Goal: Task Accomplishment & Management: Complete application form

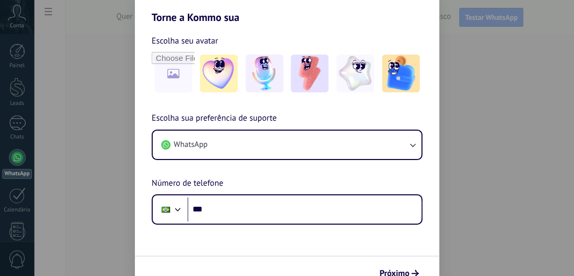
click at [573, 62] on div "Torne a Kommo sua Escolha seu avatar Escolha sua preferência de suporte WhatsAp…" at bounding box center [287, 138] width 574 height 276
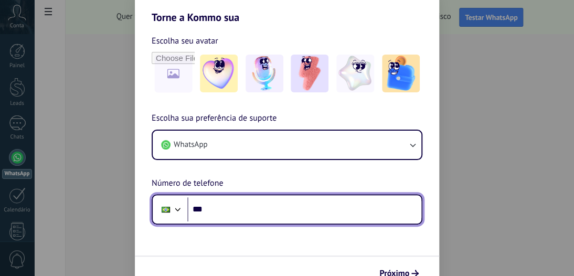
click at [237, 214] on input "***" at bounding box center [304, 209] width 234 height 24
type input "**********"
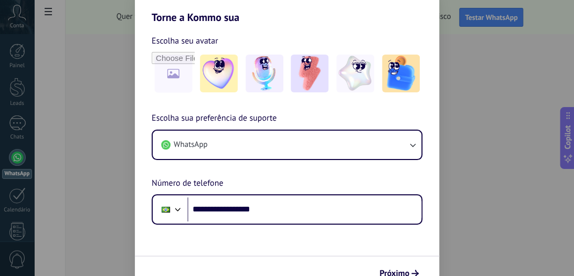
drag, startPoint x: 569, startPoint y: 55, endPoint x: 573, endPoint y: 78, distance: 23.9
click at [573, 78] on div "**********" at bounding box center [287, 138] width 574 height 276
click at [573, 68] on div "**********" at bounding box center [287, 138] width 574 height 276
click at [391, 273] on span "Próximo" at bounding box center [394, 273] width 30 height 7
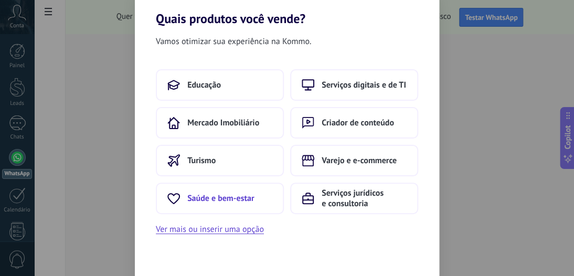
click at [194, 198] on span "Saúde e bem-estar" at bounding box center [220, 198] width 67 height 10
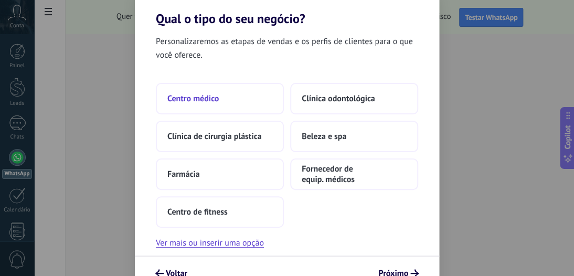
click at [185, 100] on span "Centro médico" at bounding box center [192, 98] width 51 height 10
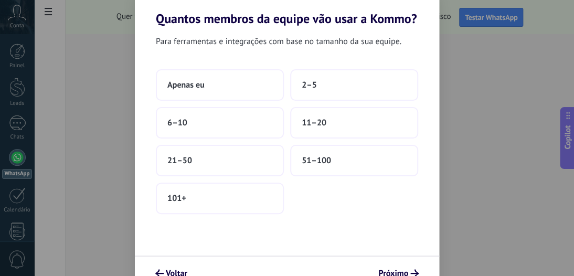
drag, startPoint x: 570, startPoint y: 55, endPoint x: 572, endPoint y: 69, distance: 14.2
click at [572, 69] on div "Quantos membros da equipe vão usar a Kommo? Para ferramentas e integrações com …" at bounding box center [287, 138] width 574 height 276
drag, startPoint x: 569, startPoint y: 51, endPoint x: 570, endPoint y: 60, distance: 9.5
click at [570, 60] on div "Quantos membros da equipe vão usar a Kommo? Para ferramentas e integrações com …" at bounding box center [287, 138] width 574 height 276
drag, startPoint x: 569, startPoint y: 49, endPoint x: 558, endPoint y: 115, distance: 67.0
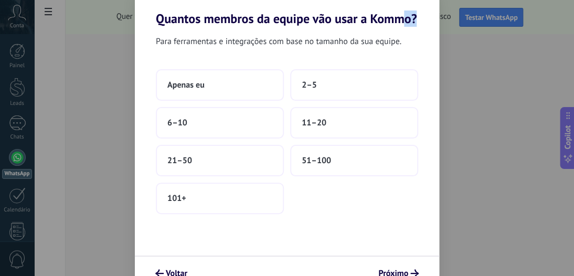
click at [558, 115] on div "Quantos membros da equipe vão usar a Kommo? Para ferramentas e integrações com …" at bounding box center [287, 138] width 574 height 276
click at [396, 274] on span "Próximo" at bounding box center [393, 273] width 30 height 7
click at [396, 273] on span "Próximo" at bounding box center [393, 273] width 30 height 7
click at [393, 271] on span "Próximo" at bounding box center [393, 273] width 30 height 7
click at [390, 270] on span "Próximo" at bounding box center [393, 273] width 30 height 7
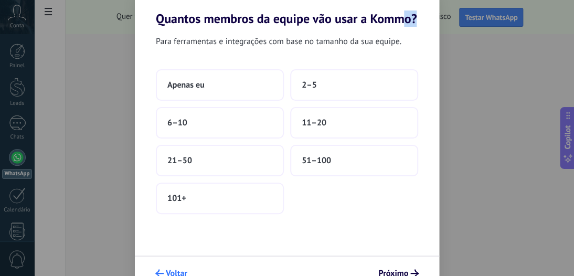
click at [168, 272] on span "Voltar" at bounding box center [177, 273] width 22 height 7
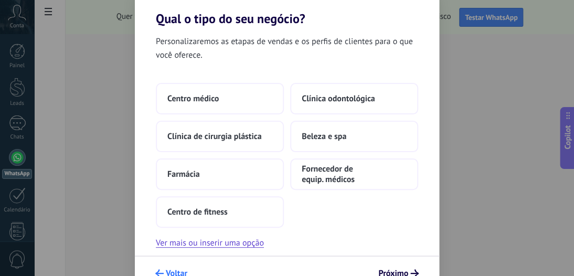
click at [175, 273] on span "Voltar" at bounding box center [177, 273] width 22 height 7
